Goal: Information Seeking & Learning: Learn about a topic

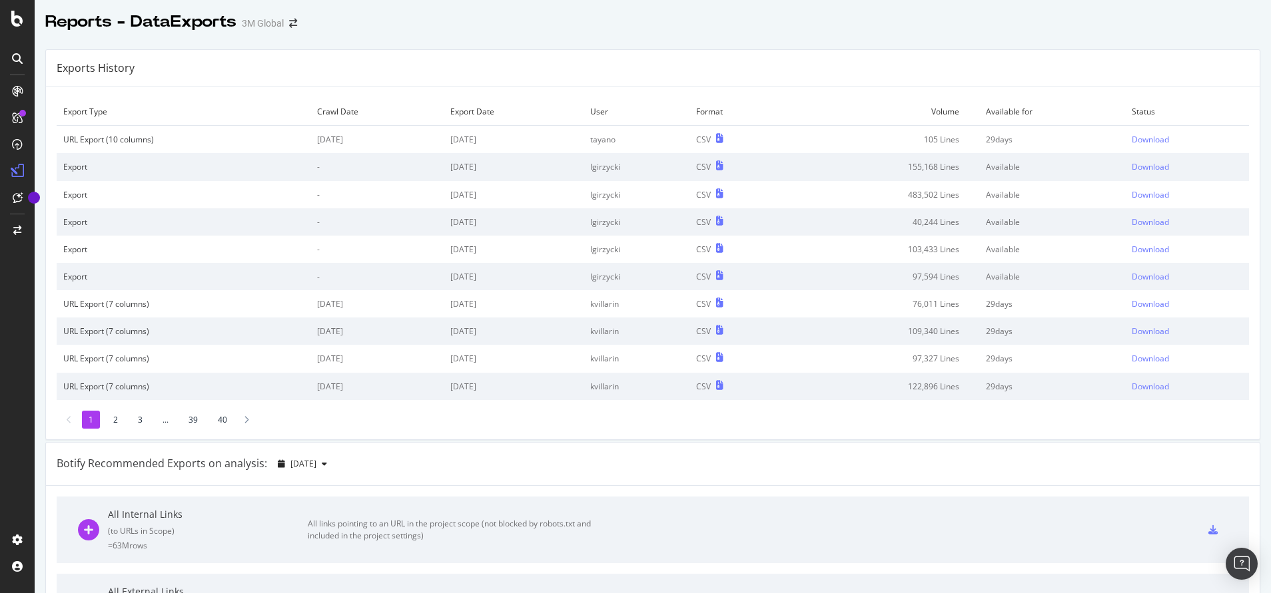
click at [419, 36] on div at bounding box center [653, 35] width 1236 height 5
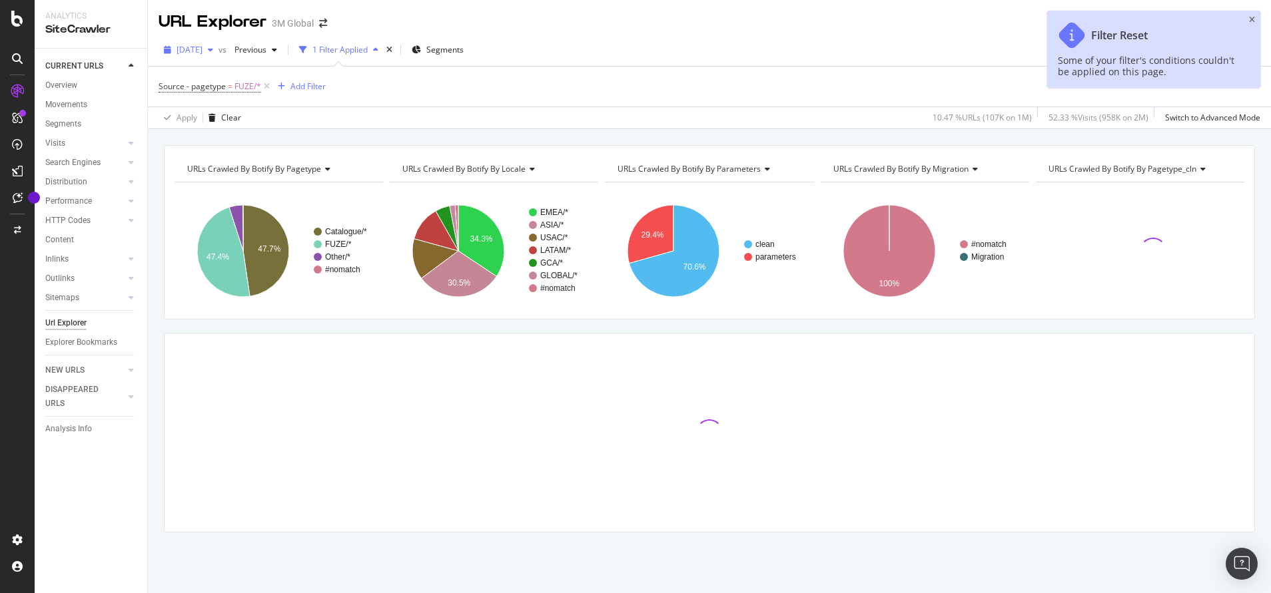
click at [202, 45] on span "[DATE]" at bounding box center [189, 49] width 26 height 11
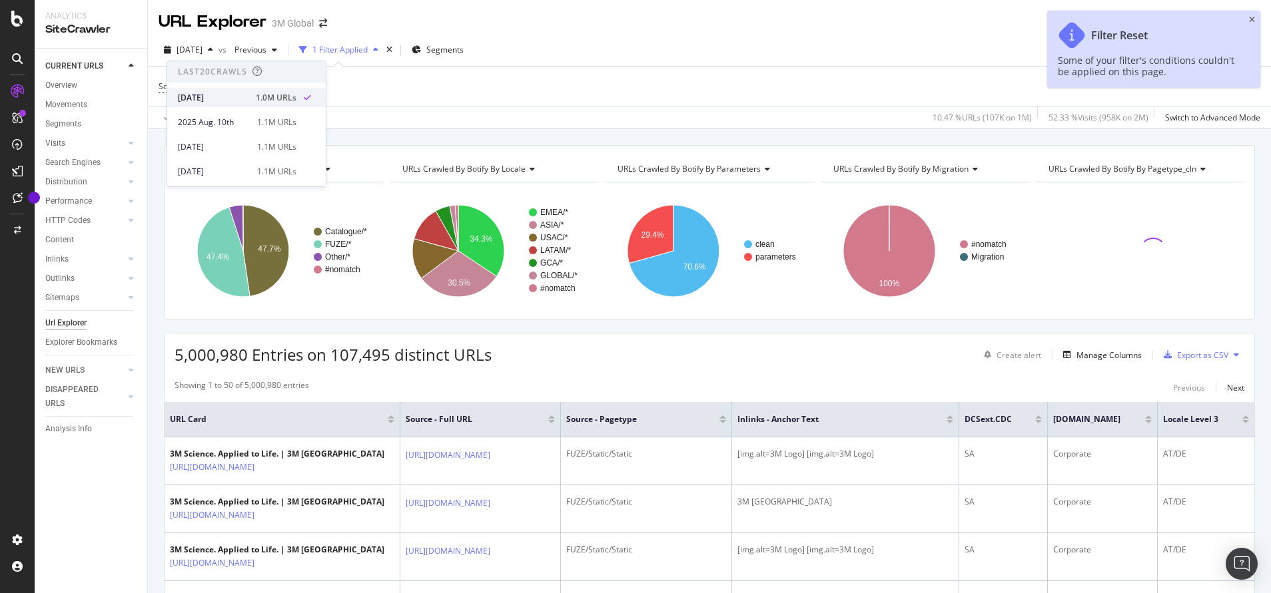
click at [220, 97] on div "[DATE]" at bounding box center [213, 98] width 70 height 12
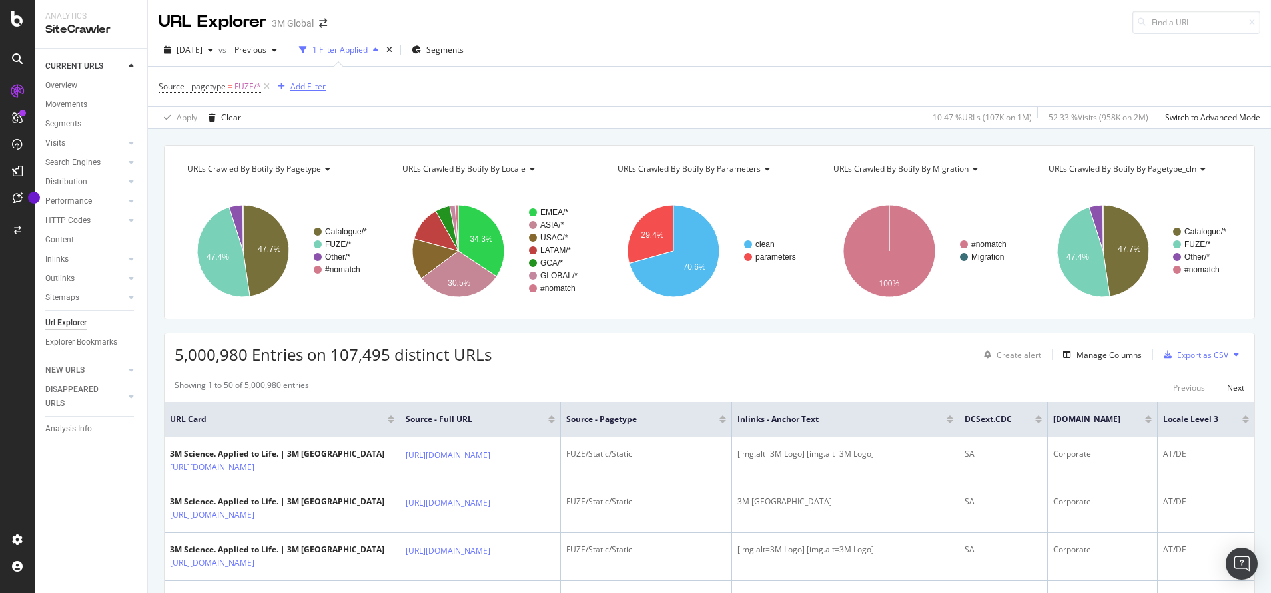
click at [310, 82] on div "Add Filter" at bounding box center [307, 86] width 35 height 11
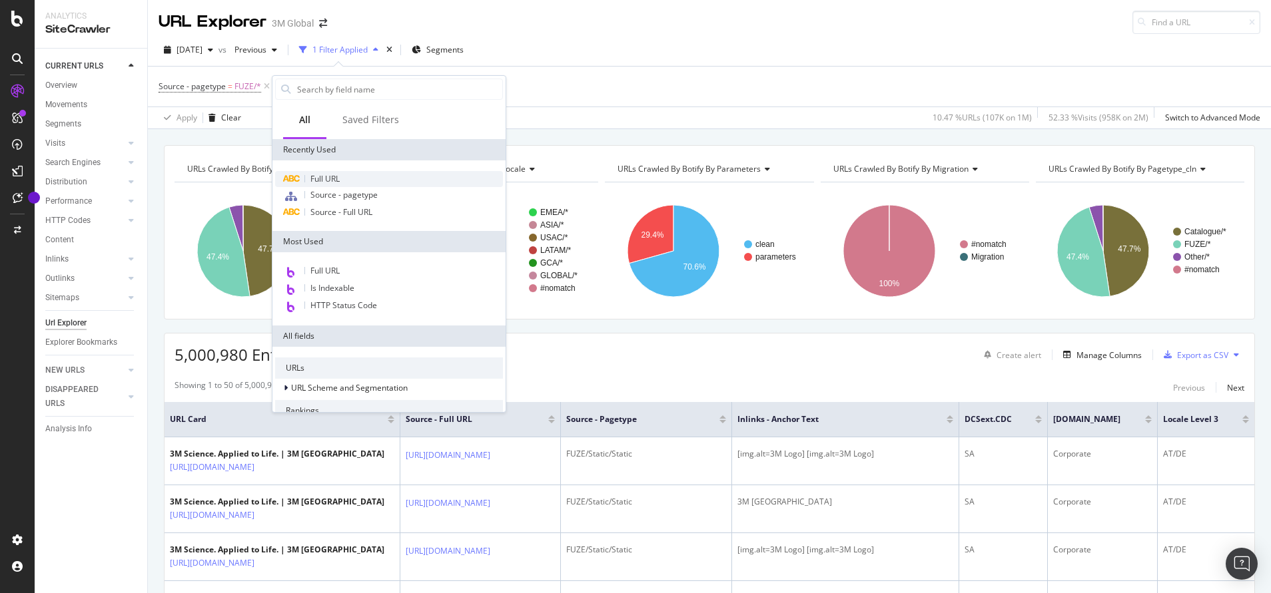
click at [326, 178] on span "Full URL" at bounding box center [324, 178] width 29 height 11
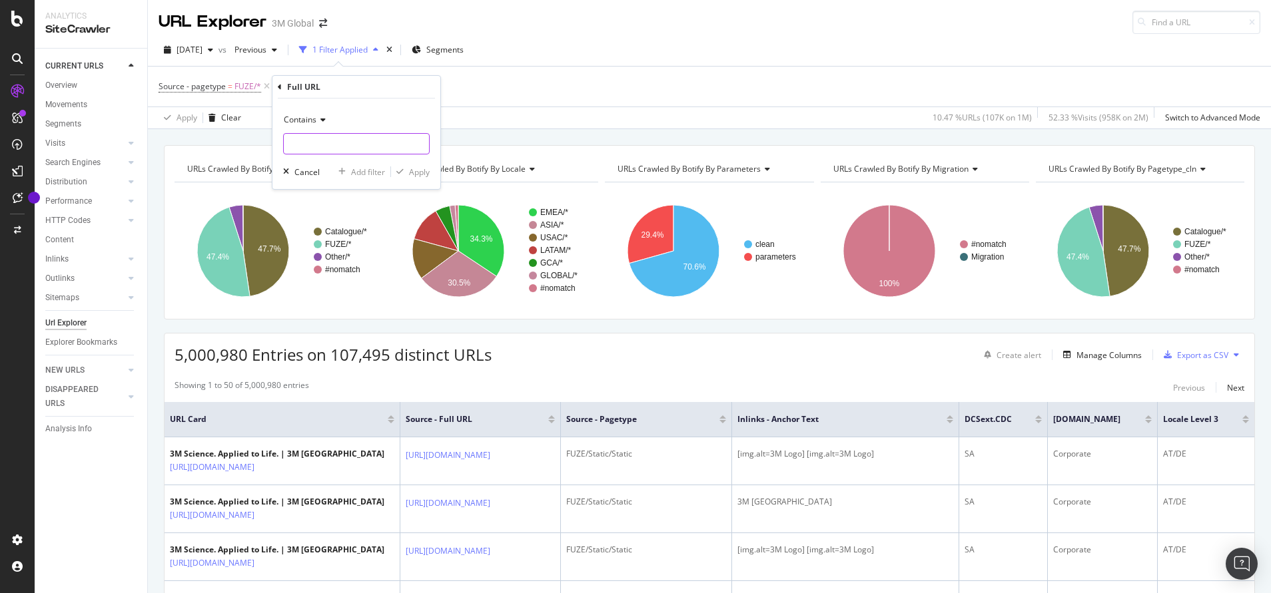
click at [354, 141] on input "text" at bounding box center [356, 143] width 145 height 21
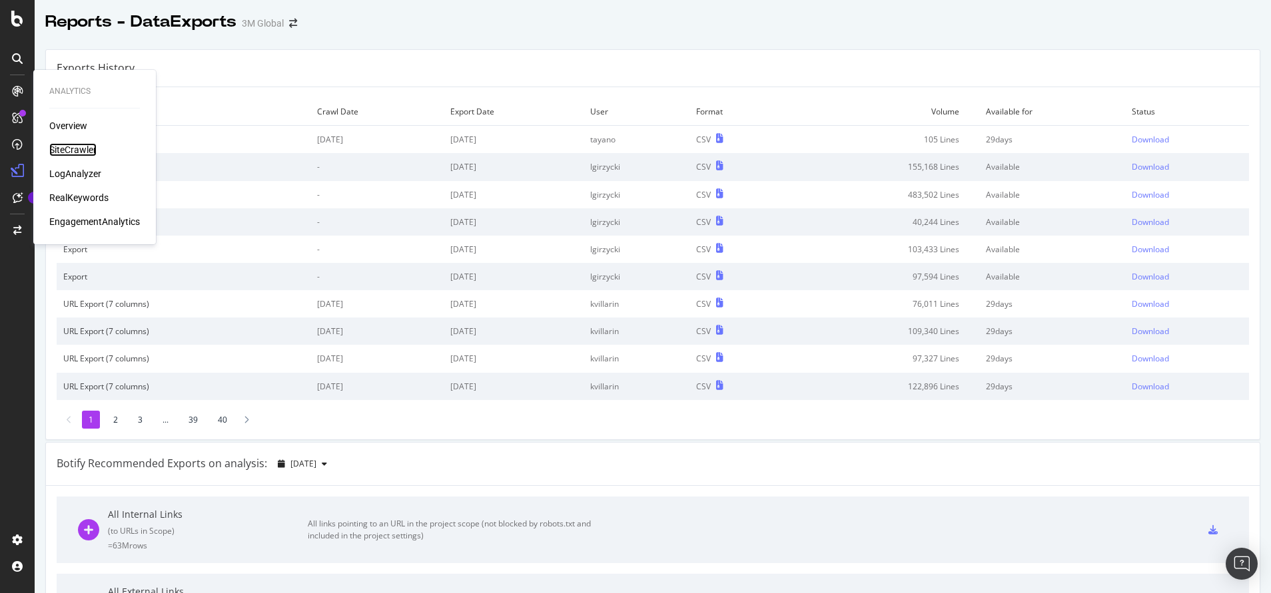
click at [69, 154] on div "SiteCrawler" at bounding box center [72, 149] width 47 height 13
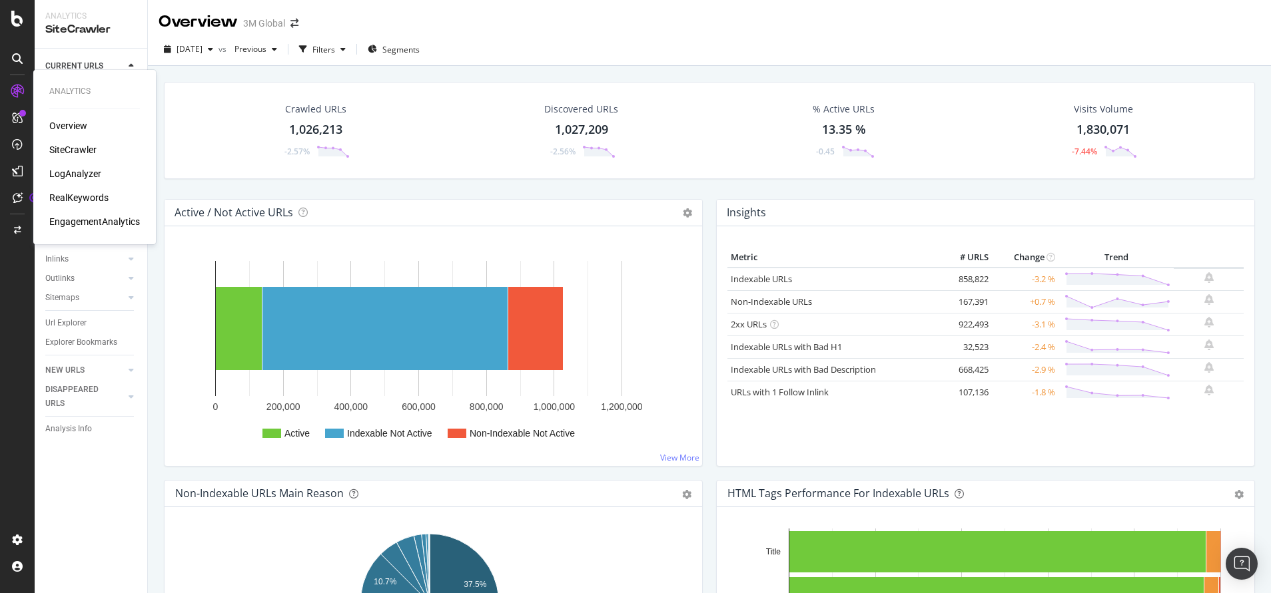
click at [63, 119] on div "Overview" at bounding box center [68, 125] width 38 height 13
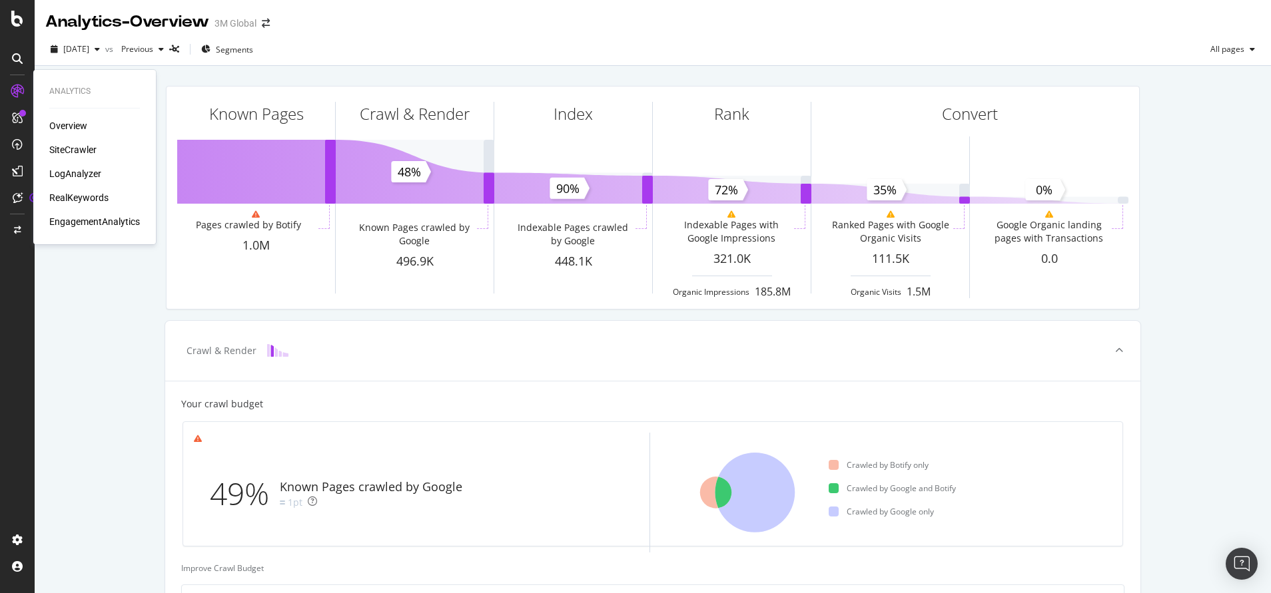
click at [83, 153] on div "SiteCrawler" at bounding box center [72, 149] width 47 height 13
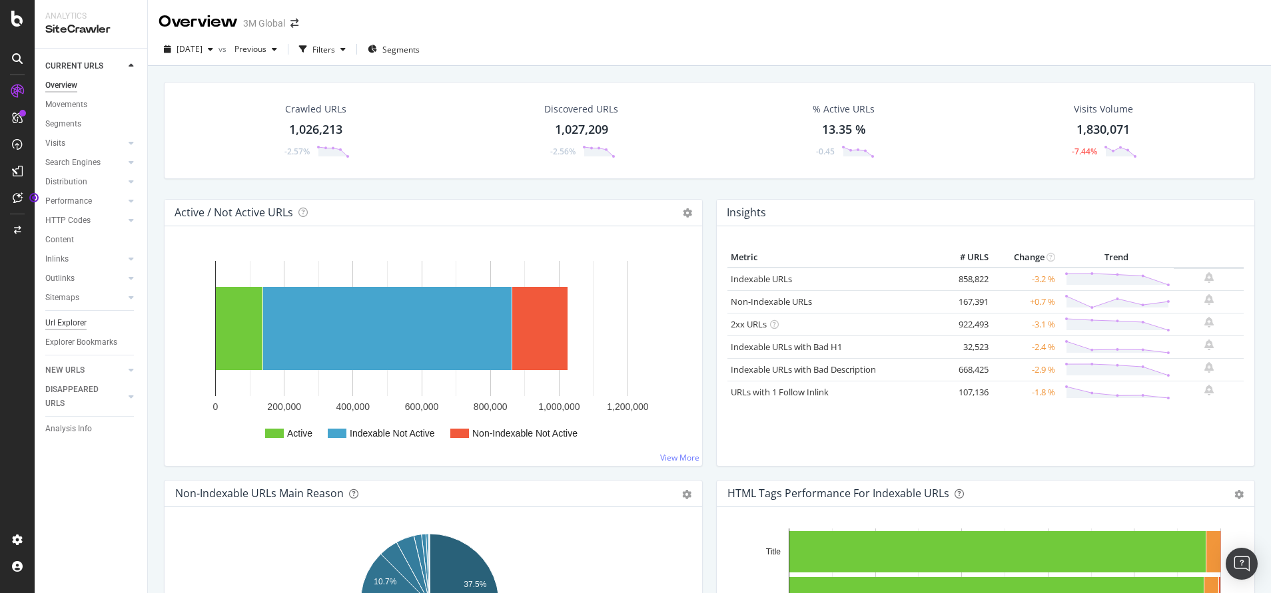
click at [53, 322] on div "Url Explorer" at bounding box center [65, 323] width 41 height 14
